Goal: Task Accomplishment & Management: Use online tool/utility

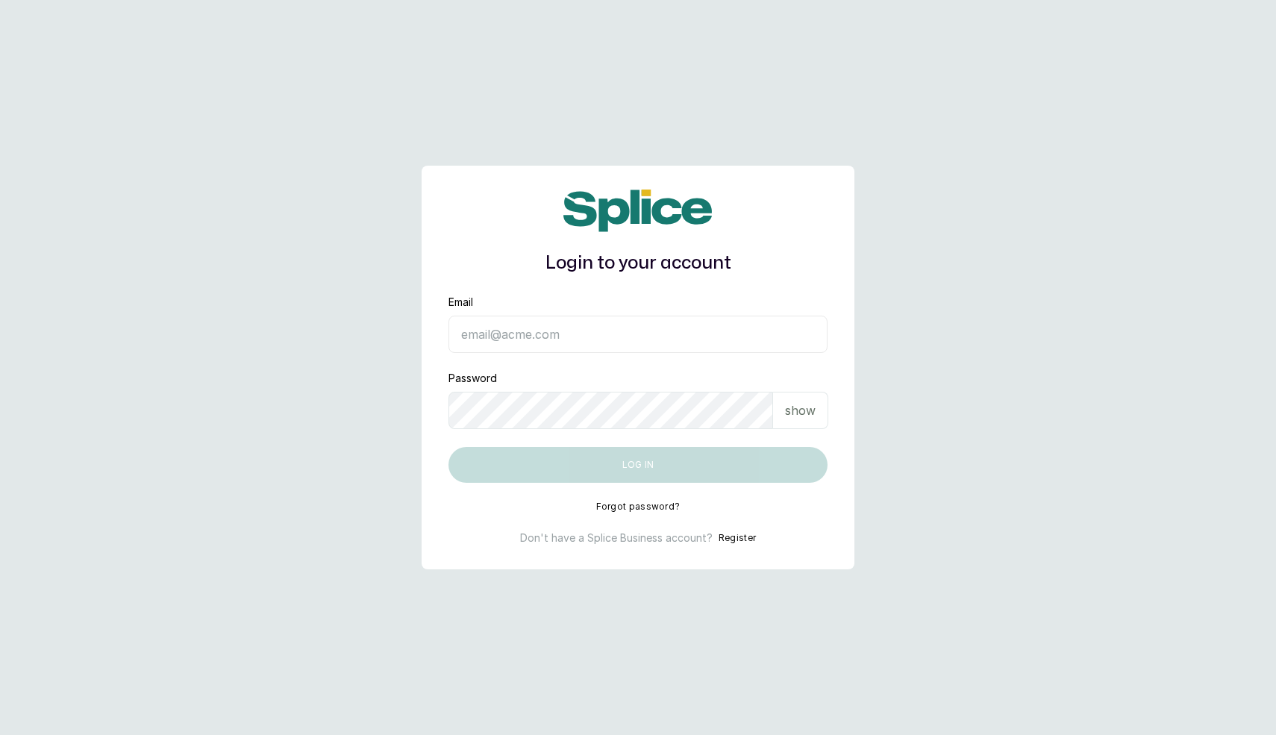
click at [569, 325] on input "Email" at bounding box center [637, 334] width 379 height 37
type input "layo@withsplice.com"
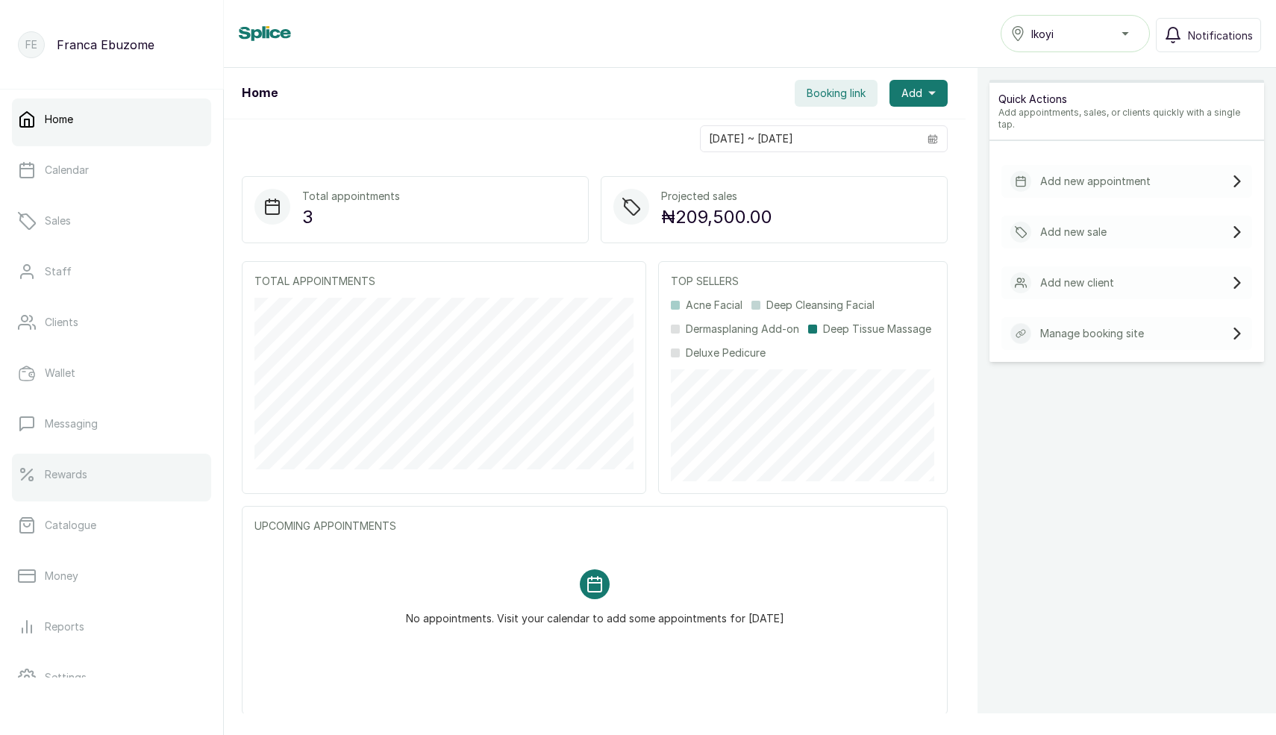
scroll to position [131, 0]
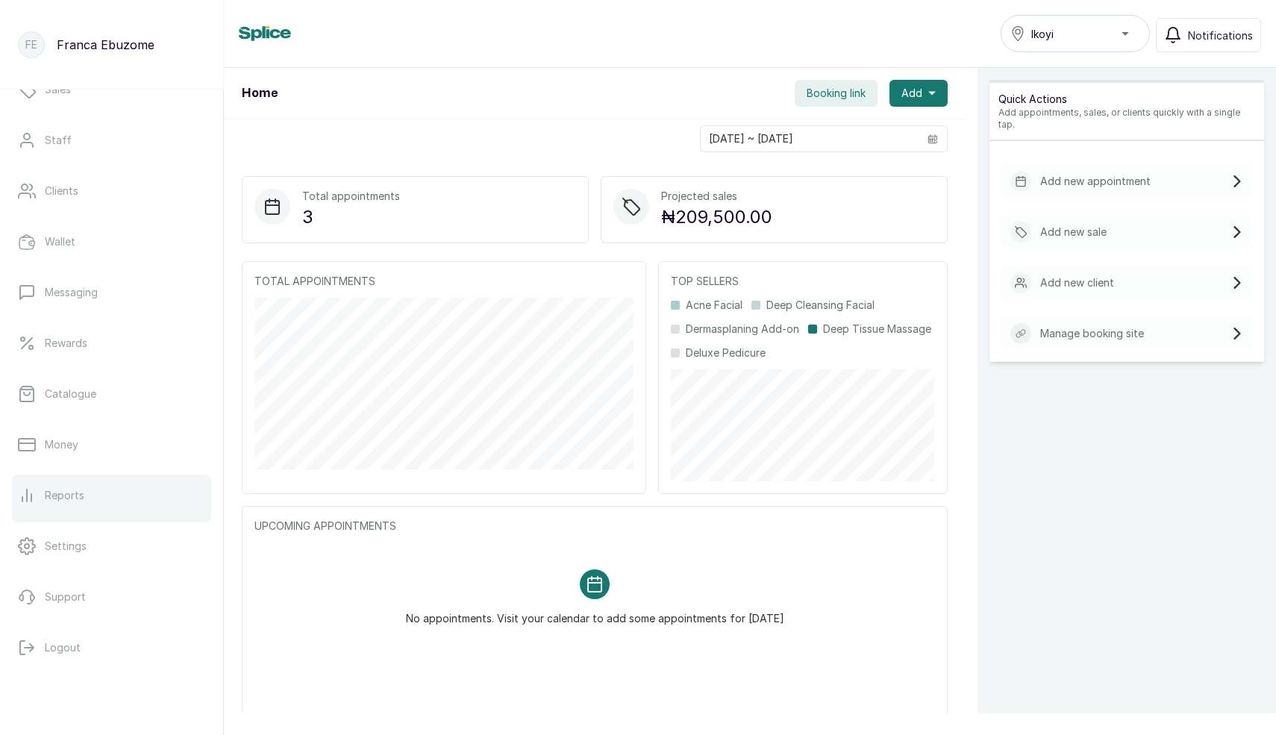
click at [81, 497] on p "Reports" at bounding box center [65, 495] width 40 height 15
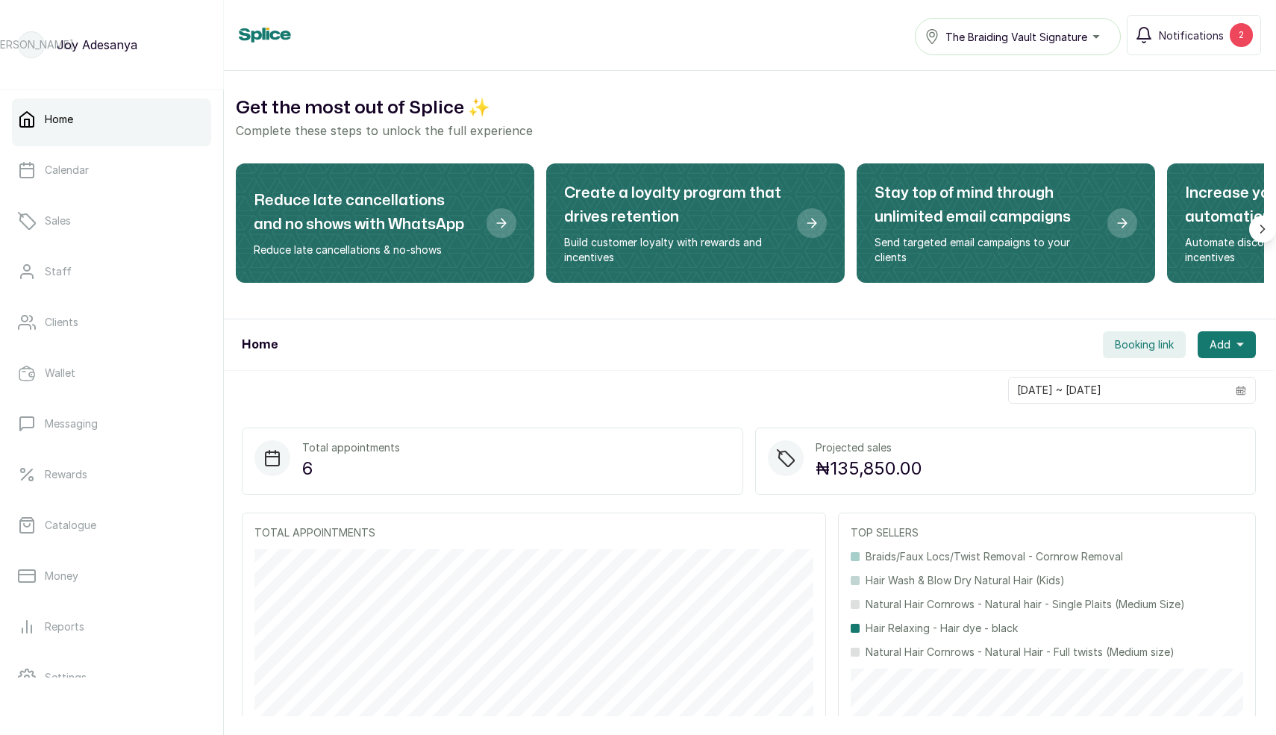
click at [1044, 51] on button "The Braiding Vault Signature" at bounding box center [1018, 36] width 206 height 37
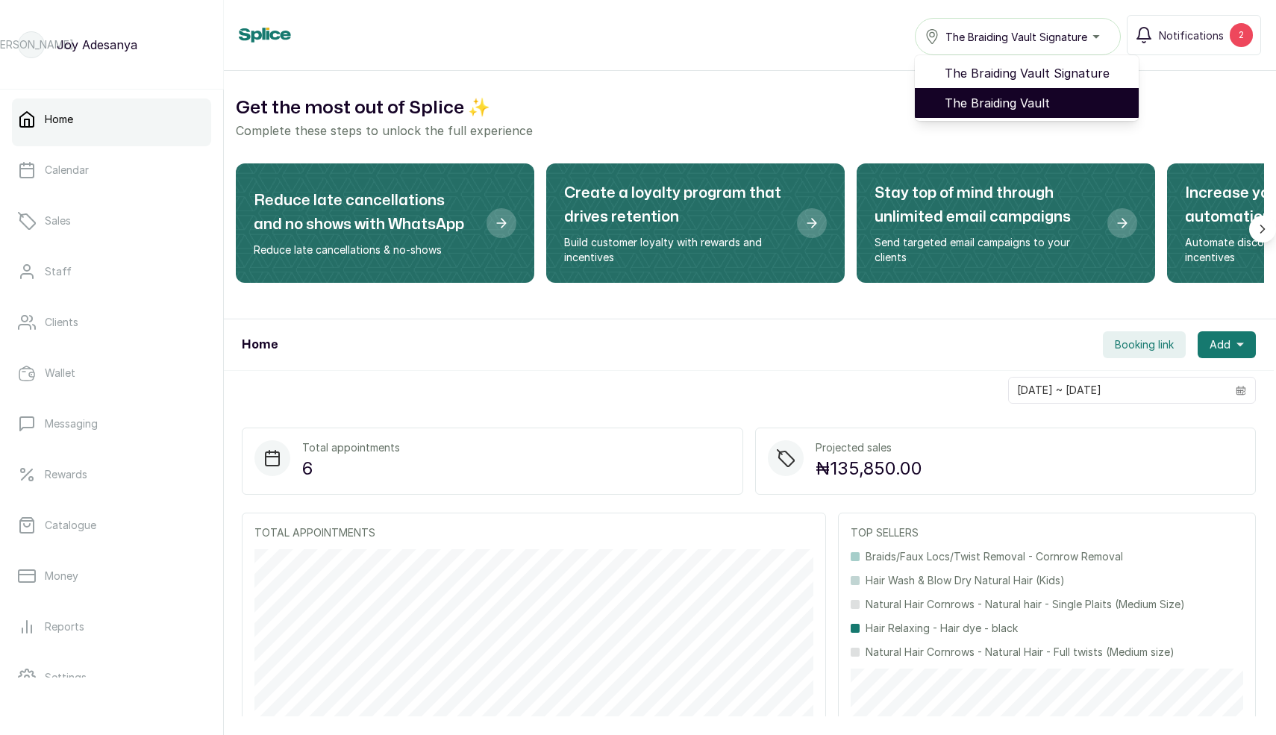
click at [1017, 99] on span "The Braiding Vault" at bounding box center [1036, 103] width 182 height 18
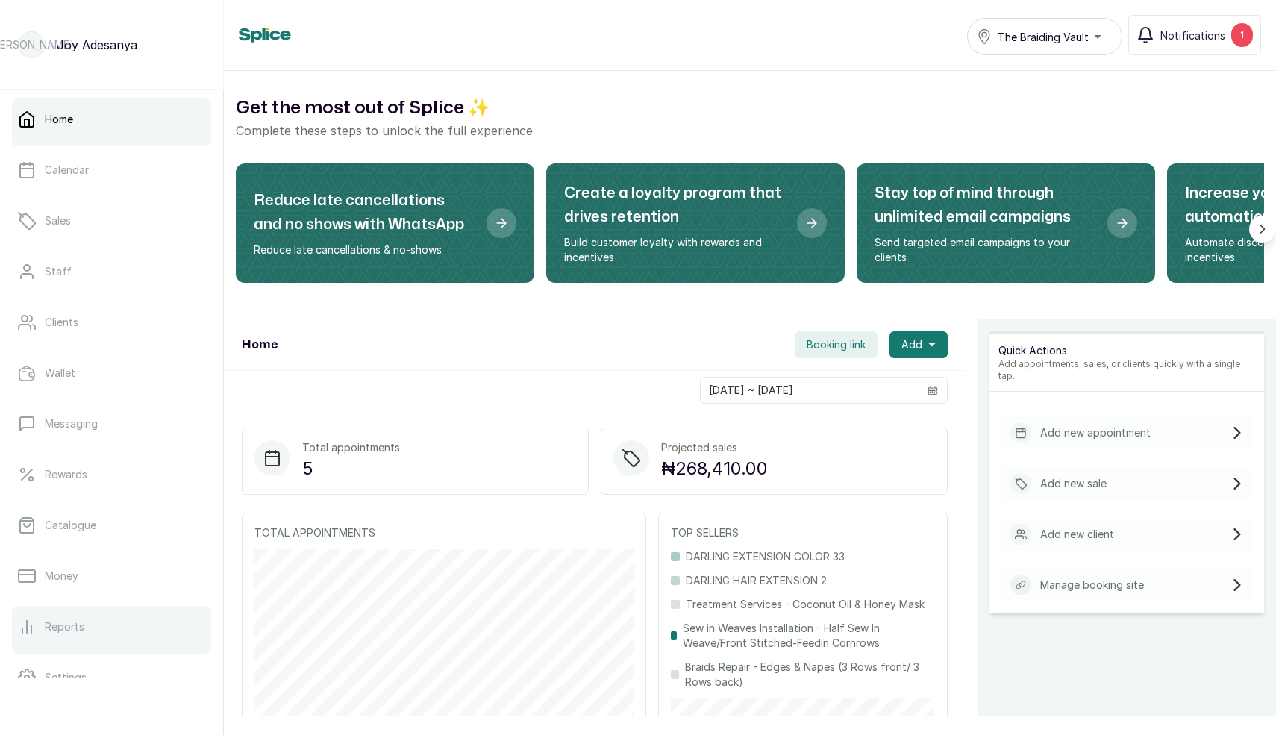
click at [63, 628] on p "Reports" at bounding box center [65, 626] width 40 height 15
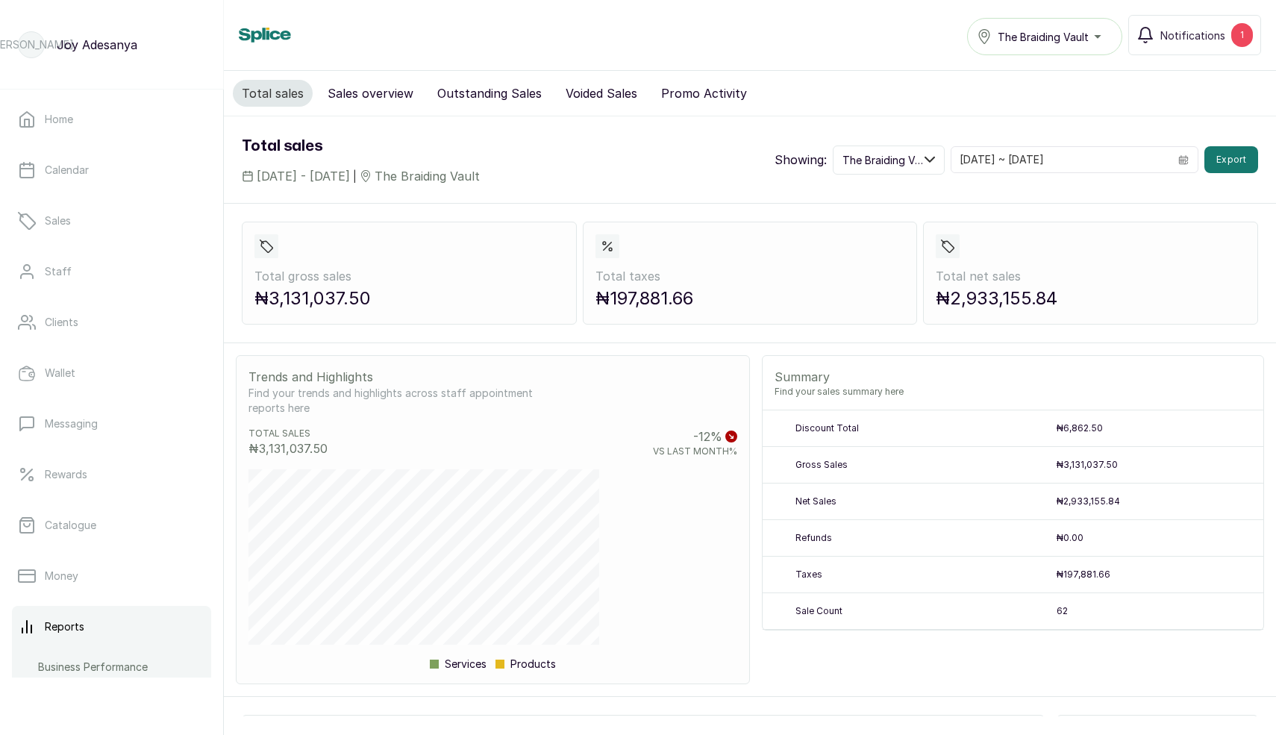
click at [381, 99] on button "Sales overview" at bounding box center [371, 93] width 104 height 27
